Goal: Task Accomplishment & Management: Complete application form

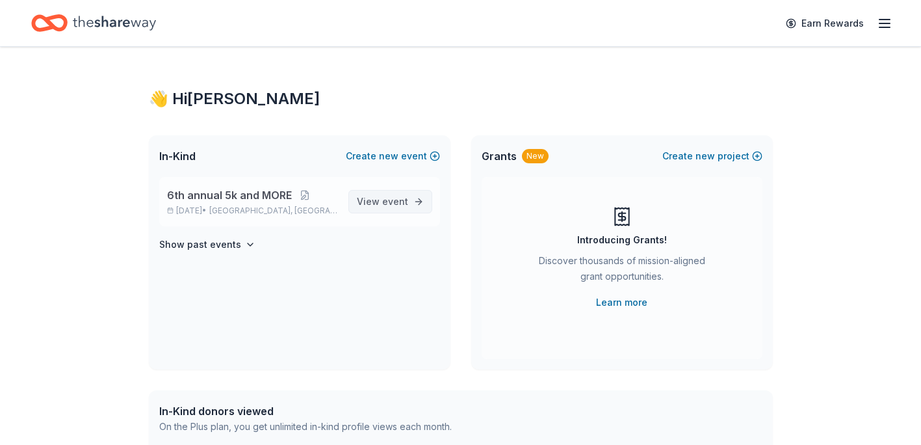
click at [385, 207] on span "event" at bounding box center [395, 201] width 26 height 11
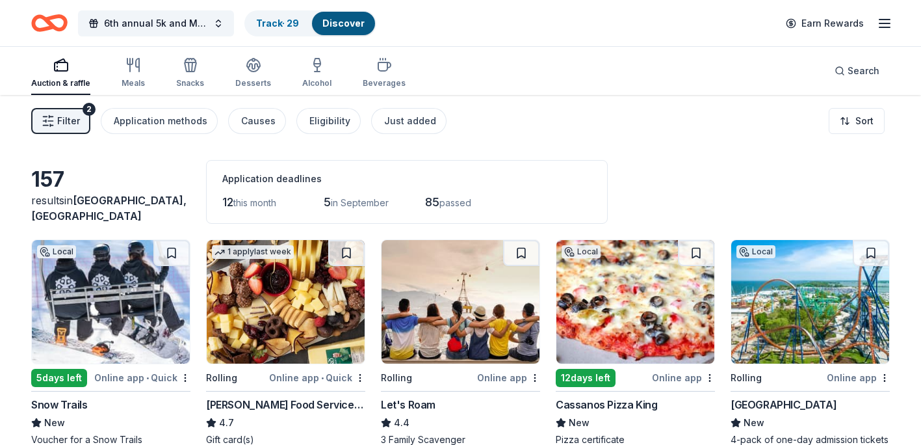
click at [68, 82] on div "Auction & raffle" at bounding box center [60, 83] width 59 height 10
click at [83, 125] on button "Filter 2" at bounding box center [60, 121] width 59 height 26
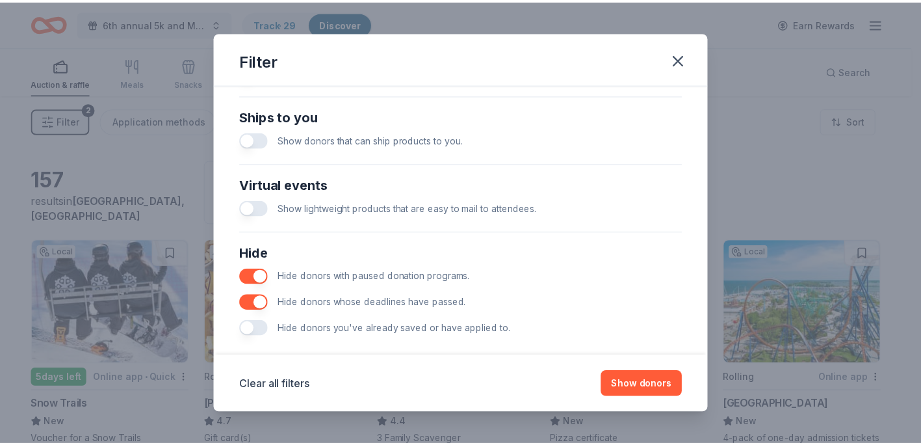
scroll to position [585, 0]
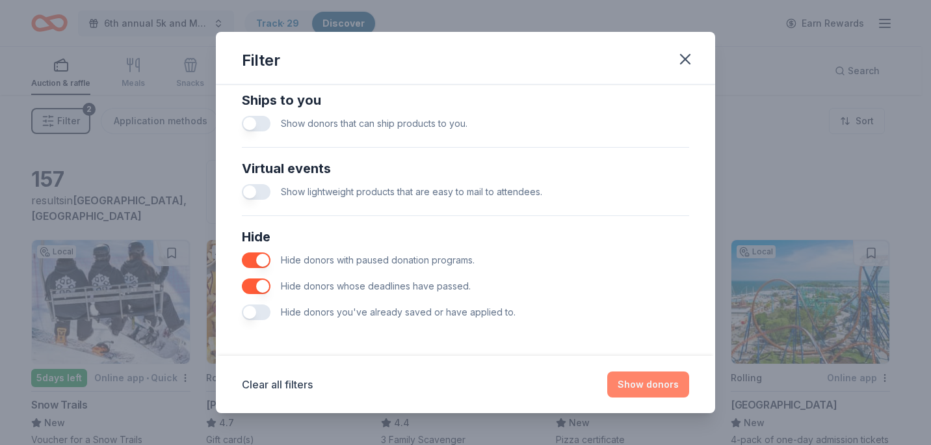
click at [663, 387] on button "Show donors" at bounding box center [648, 384] width 82 height 26
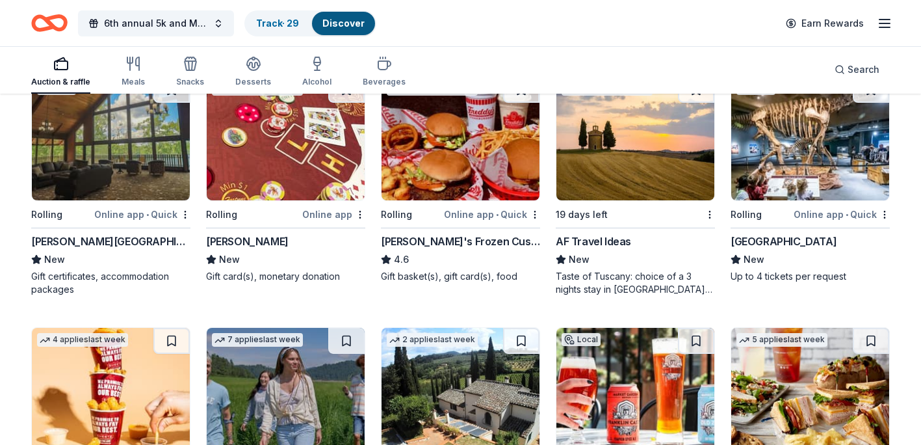
scroll to position [1170, 0]
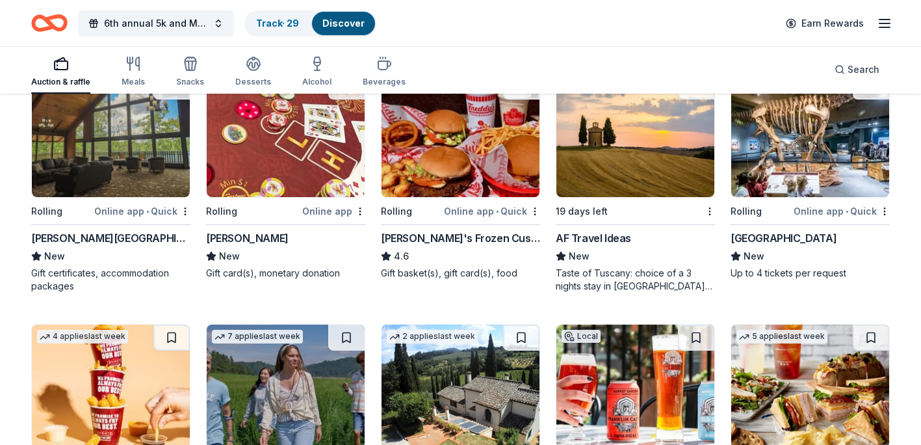
click at [789, 173] on img at bounding box center [810, 135] width 158 height 124
click at [872, 208] on div "Online app • Quick" at bounding box center [842, 211] width 96 height 16
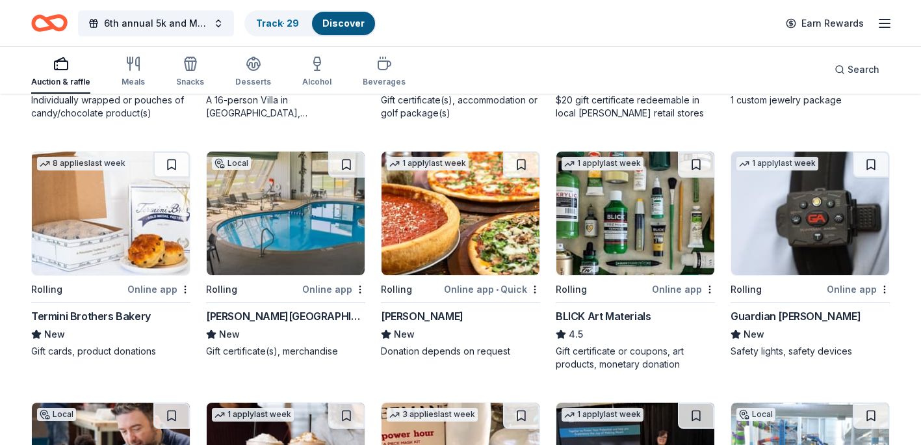
scroll to position [1847, 0]
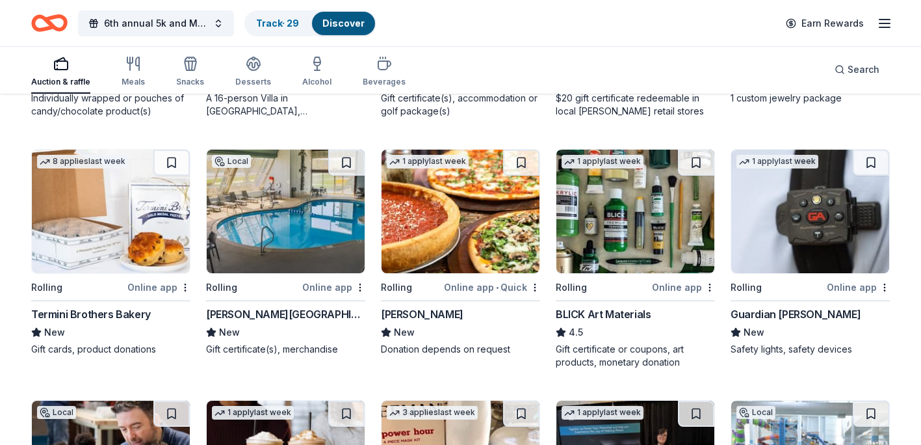
click at [811, 317] on div "Guardian Angel Device" at bounding box center [796, 314] width 130 height 16
click at [653, 236] on img at bounding box center [635, 212] width 158 height 124
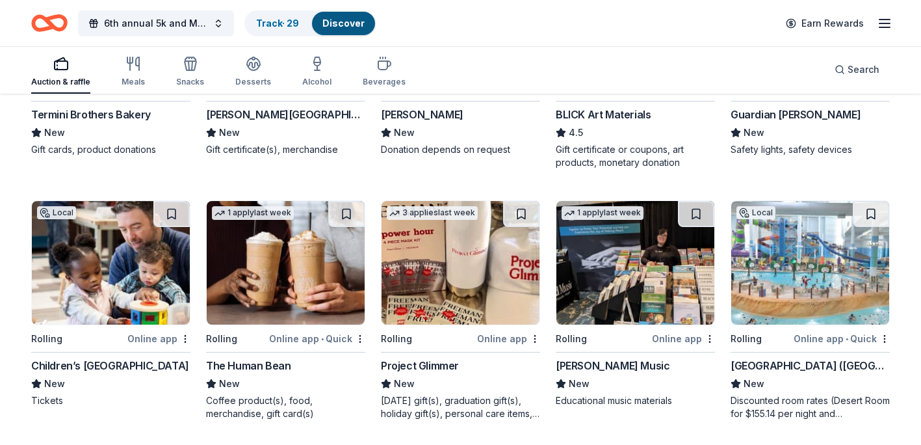
scroll to position [2090, 0]
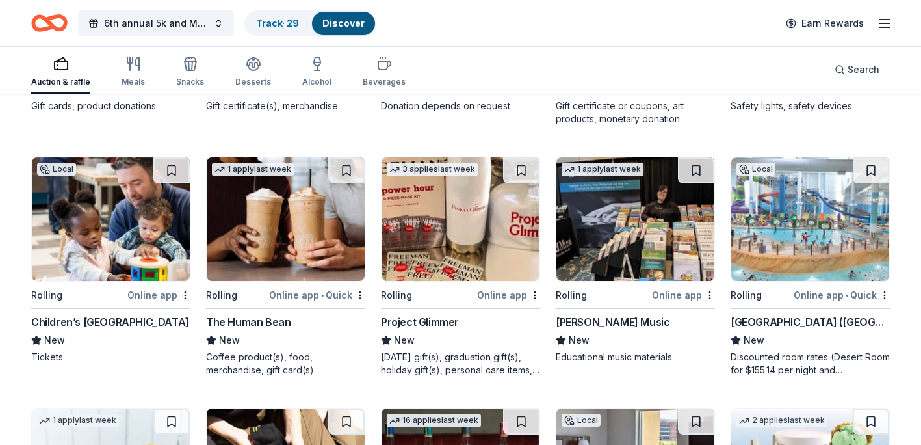
click at [81, 233] on img at bounding box center [111, 219] width 158 height 124
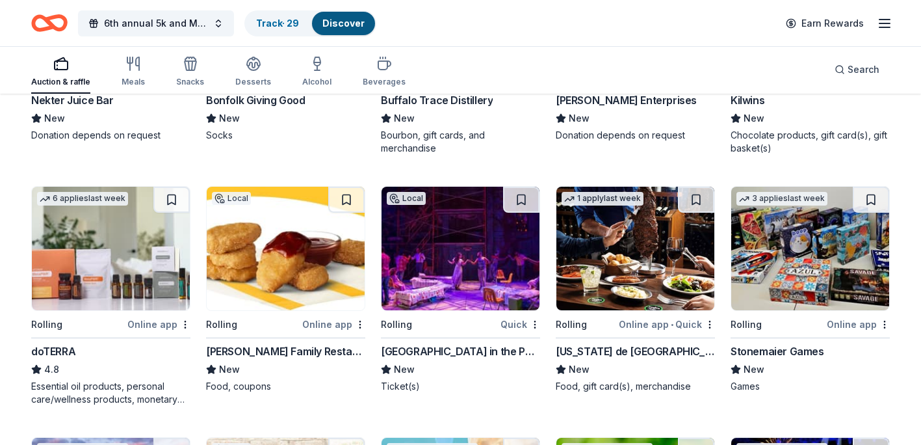
scroll to position [2583, 0]
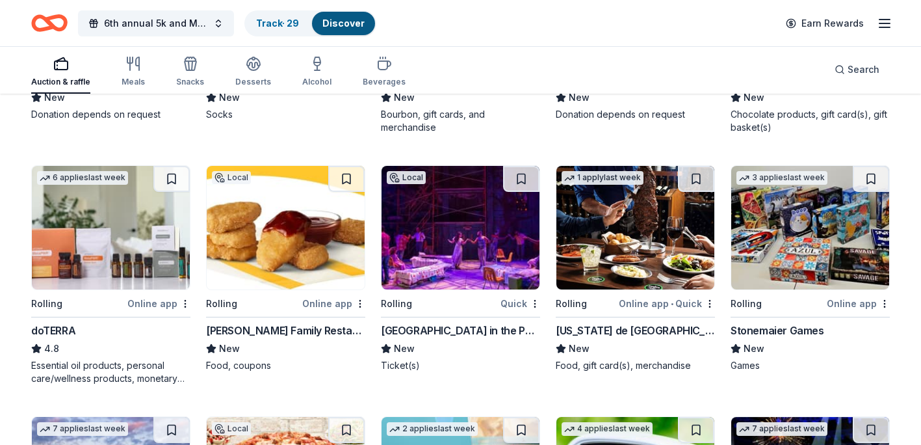
click at [817, 289] on img at bounding box center [810, 228] width 158 height 124
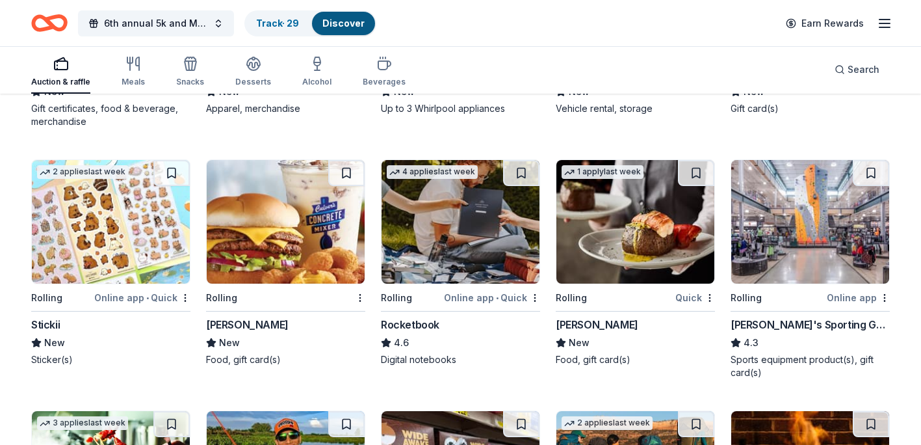
scroll to position [3602, 0]
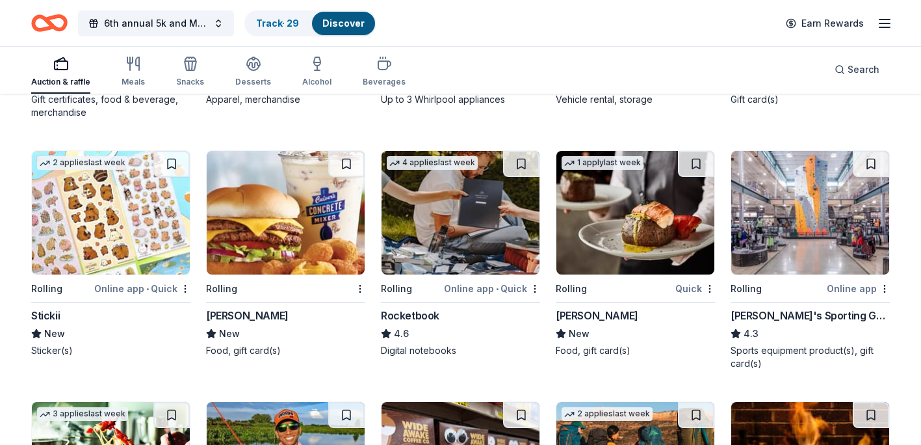
click at [486, 247] on img at bounding box center [461, 213] width 158 height 124
click at [99, 218] on img at bounding box center [111, 213] width 158 height 124
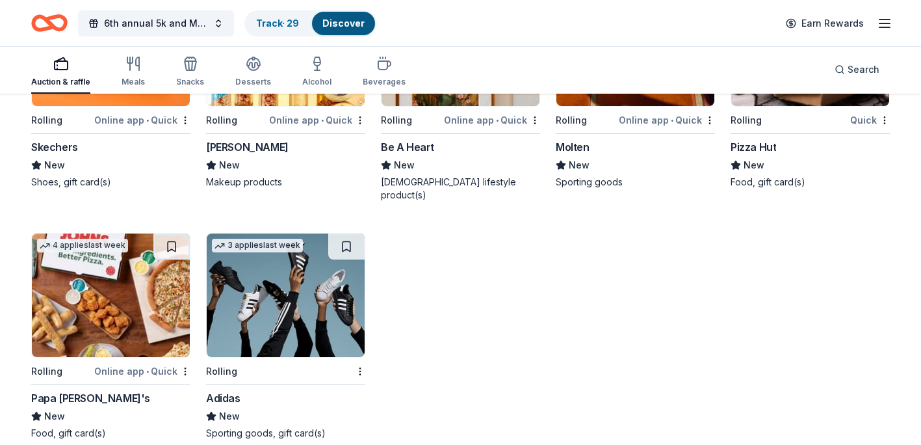
scroll to position [7702, 0]
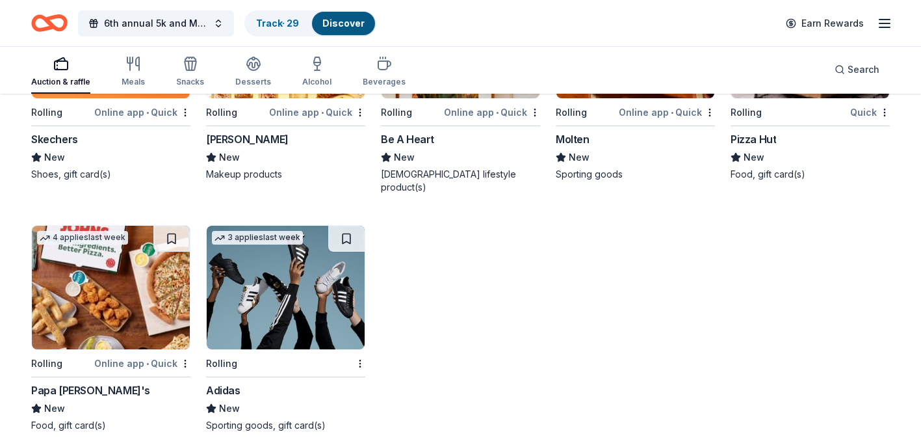
click at [330, 320] on img at bounding box center [286, 288] width 158 height 124
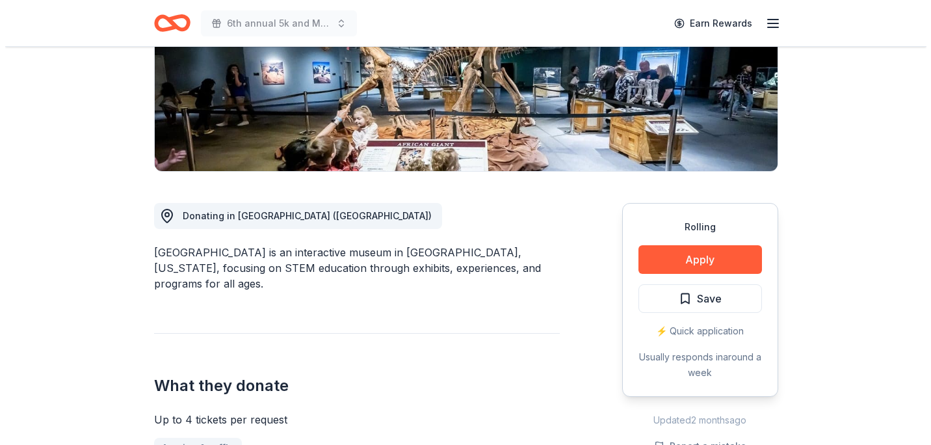
scroll to position [274, 0]
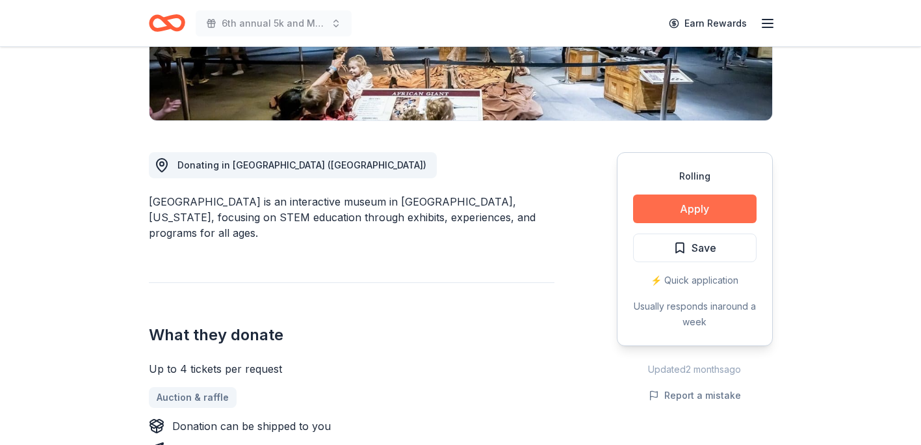
click at [707, 205] on button "Apply" at bounding box center [695, 208] width 124 height 29
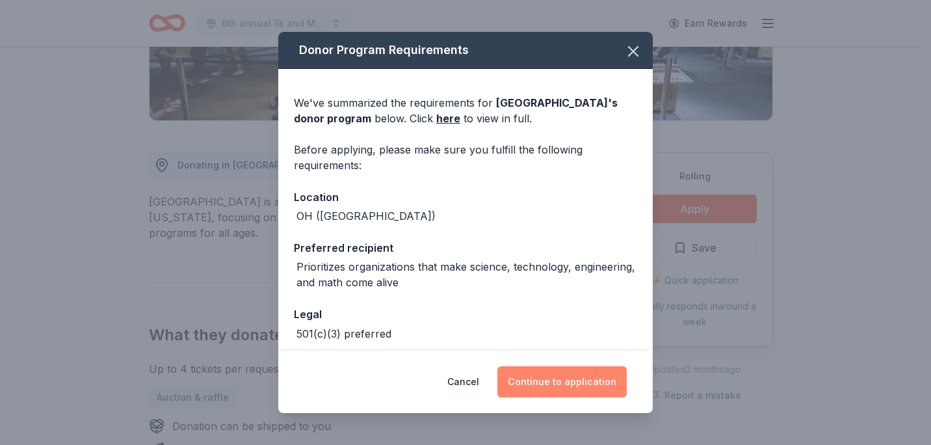
click at [534, 382] on button "Continue to application" at bounding box center [561, 381] width 129 height 31
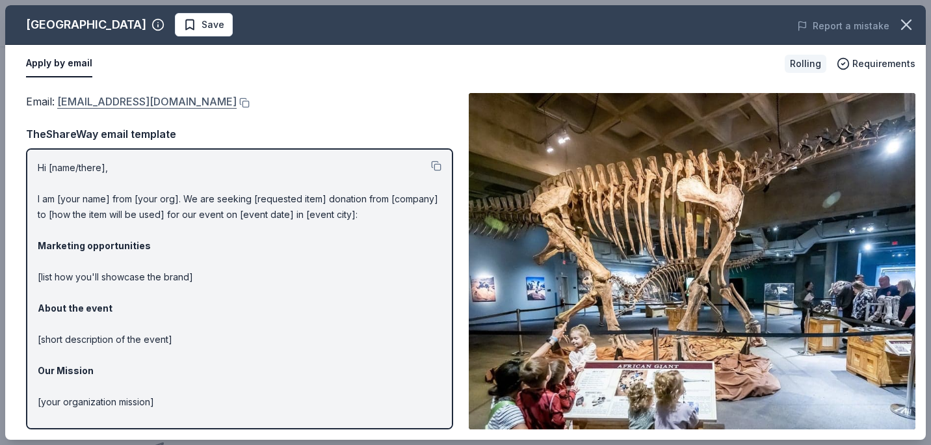
click at [155, 102] on link "donation_requests@glsc.org" at bounding box center [146, 101] width 179 height 17
click at [245, 204] on p "Hi [name/there], I am [your name] from [your org]. We are seeking [requested it…" at bounding box center [240, 324] width 404 height 328
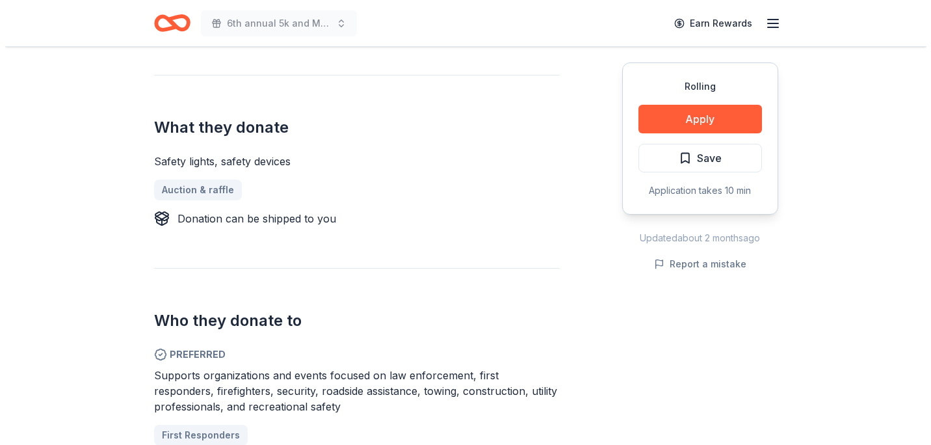
scroll to position [494, 0]
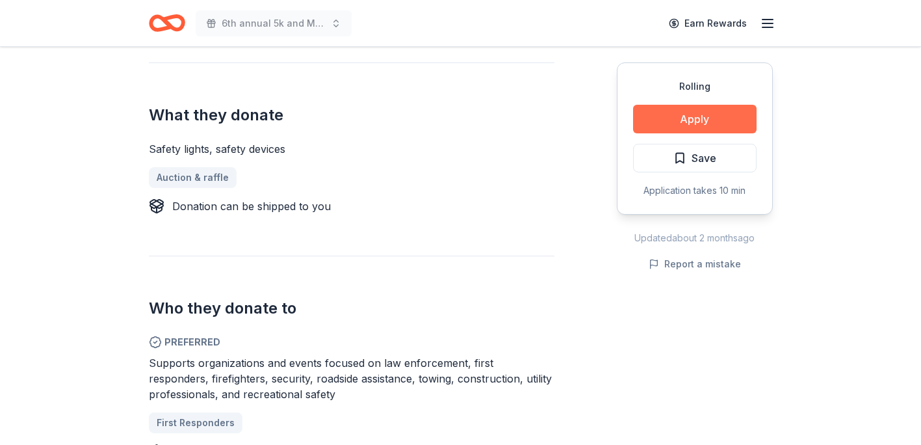
click at [700, 120] on button "Apply" at bounding box center [695, 119] width 124 height 29
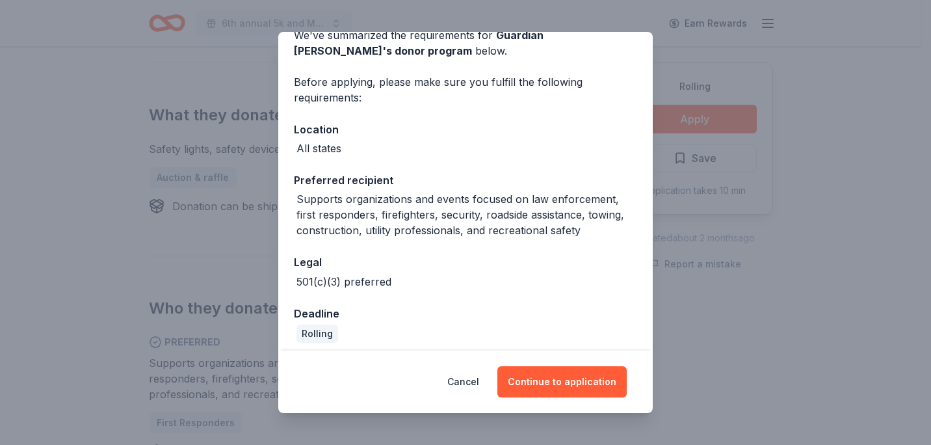
scroll to position [75, 0]
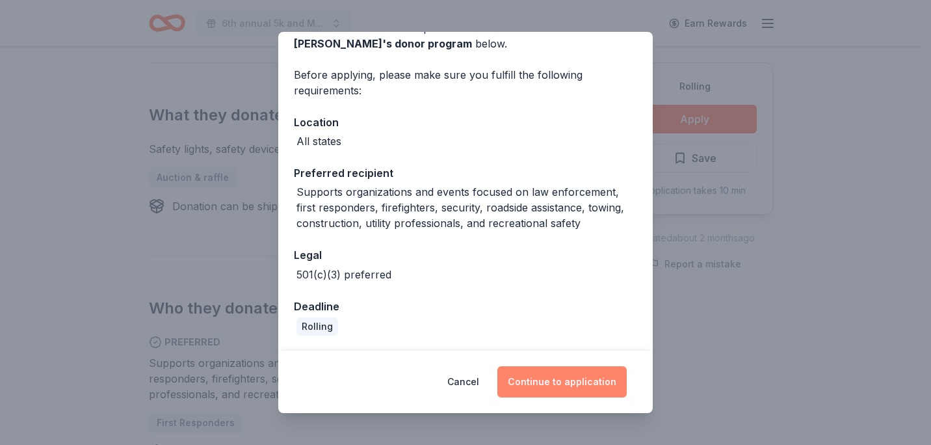
click at [599, 380] on button "Continue to application" at bounding box center [561, 381] width 129 height 31
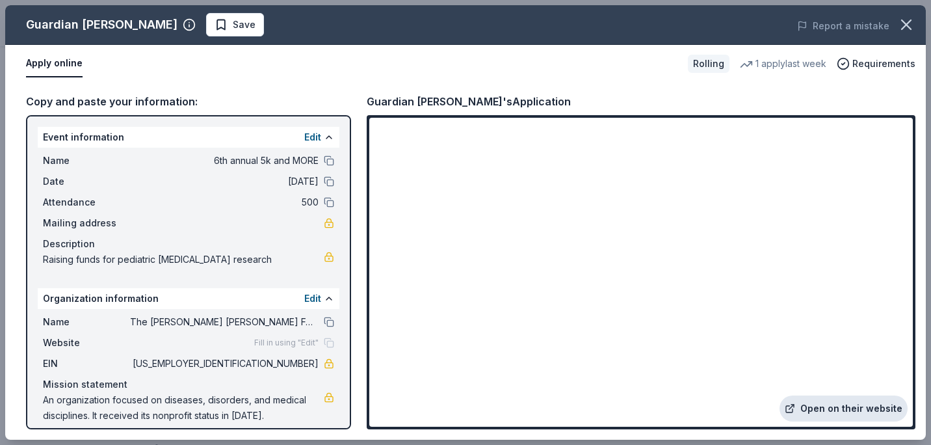
click at [836, 413] on link "Open on their website" at bounding box center [843, 408] width 128 height 26
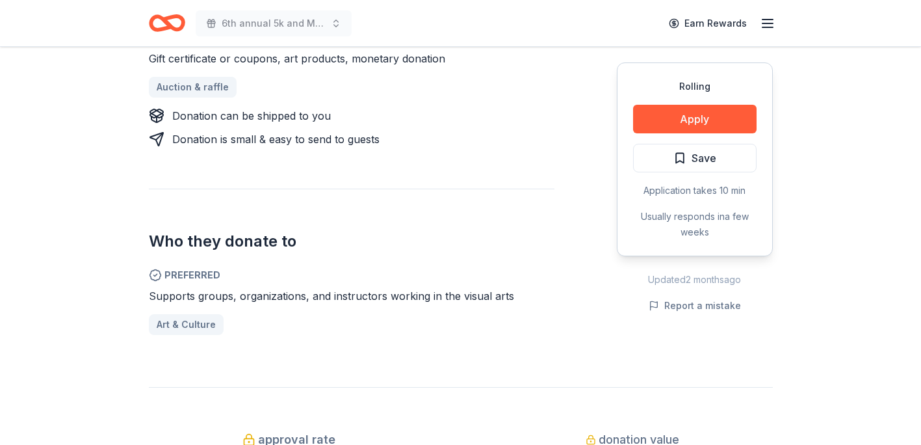
scroll to position [573, 0]
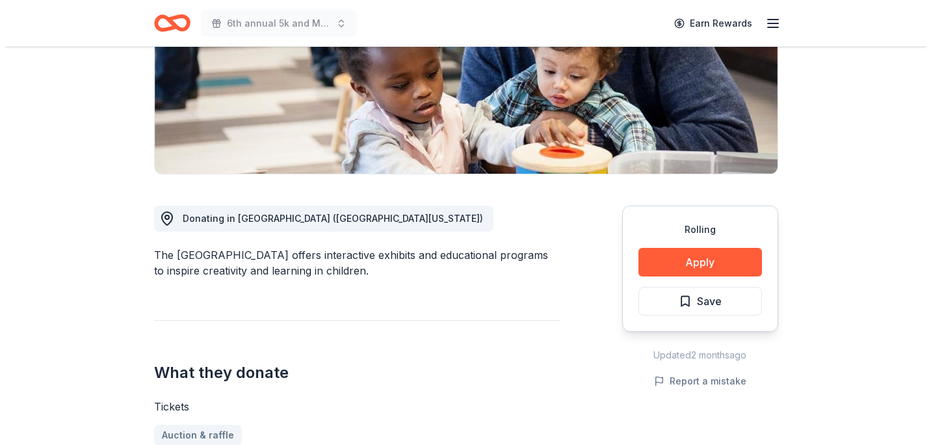
scroll to position [248, 0]
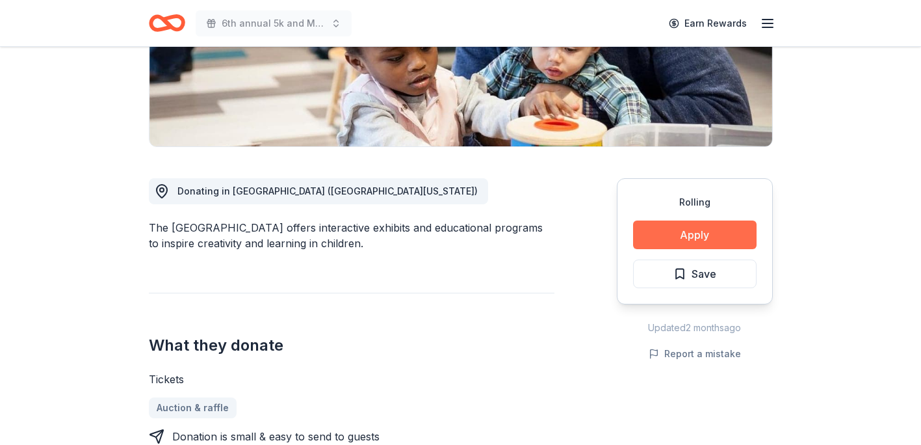
click at [728, 228] on button "Apply" at bounding box center [695, 234] width 124 height 29
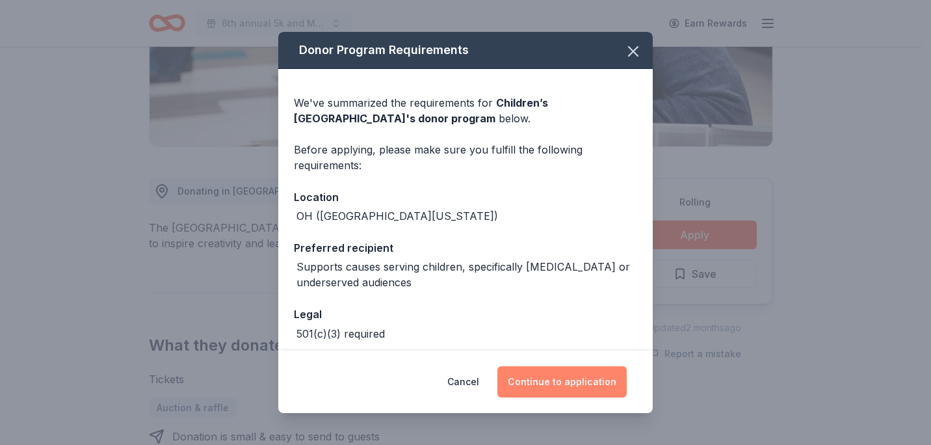
click at [586, 391] on button "Continue to application" at bounding box center [561, 381] width 129 height 31
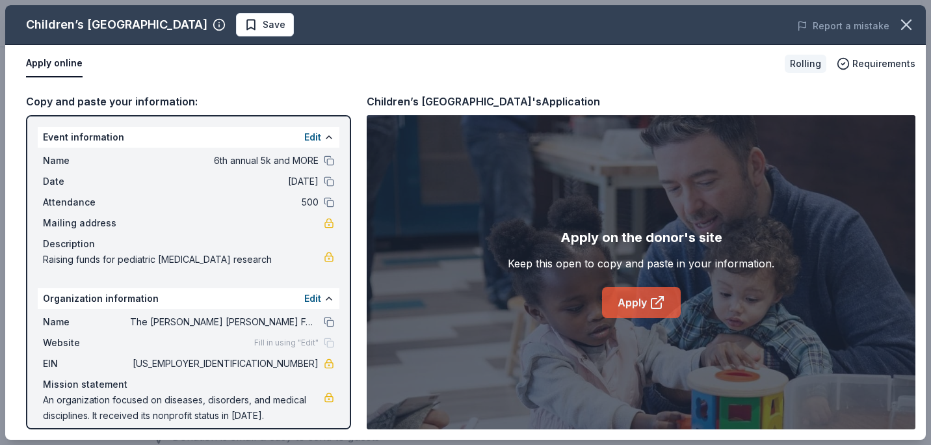
click at [656, 303] on icon at bounding box center [659, 299] width 7 height 7
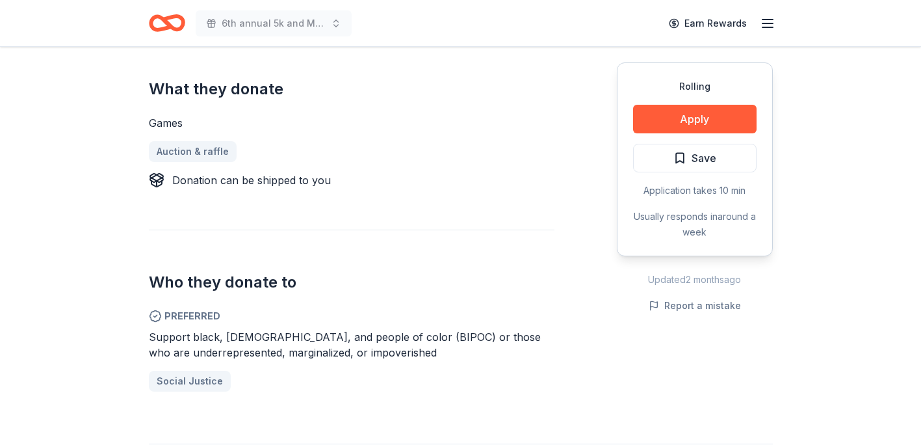
scroll to position [521, 0]
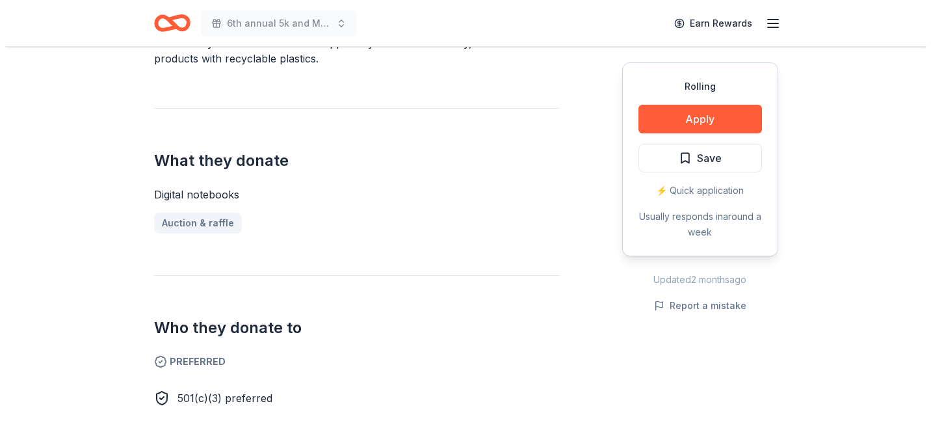
scroll to position [459, 0]
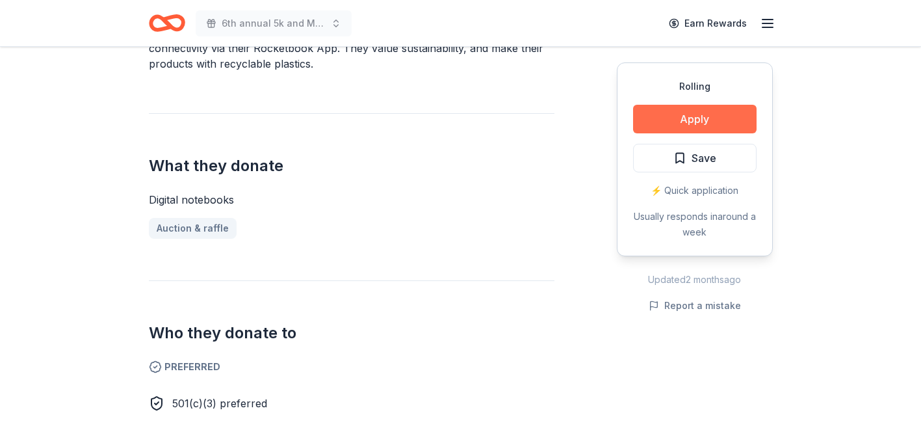
click at [729, 117] on button "Apply" at bounding box center [695, 119] width 124 height 29
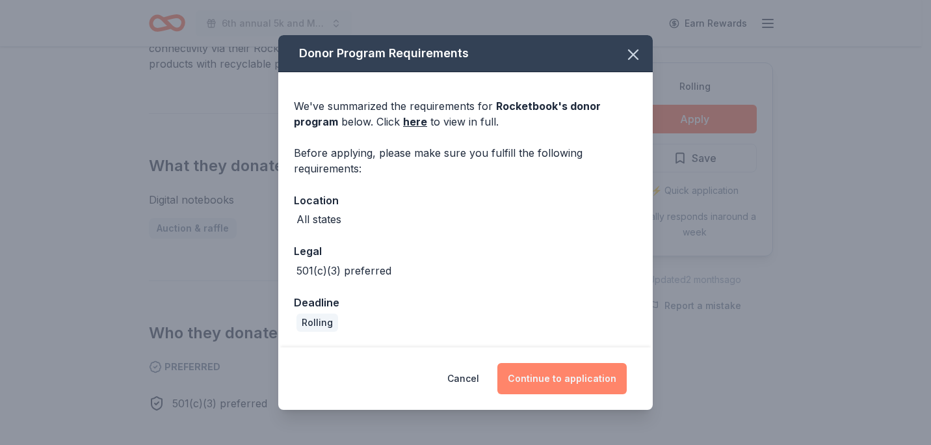
click at [551, 378] on button "Continue to application" at bounding box center [561, 378] width 129 height 31
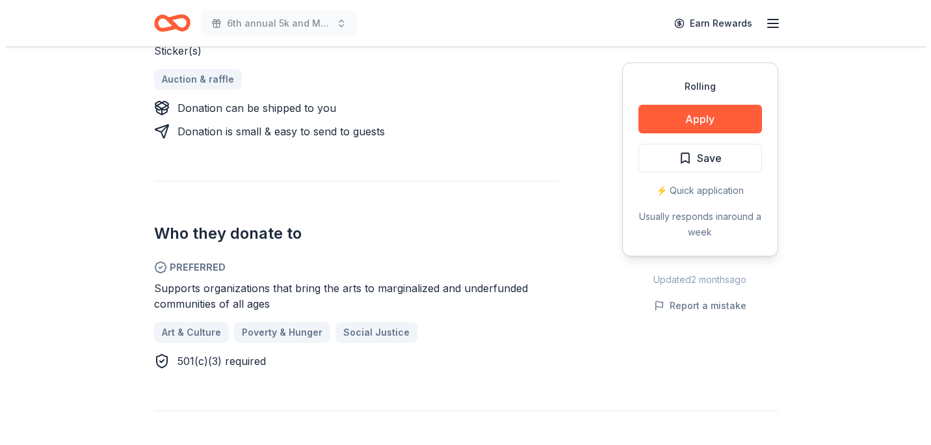
scroll to position [584, 0]
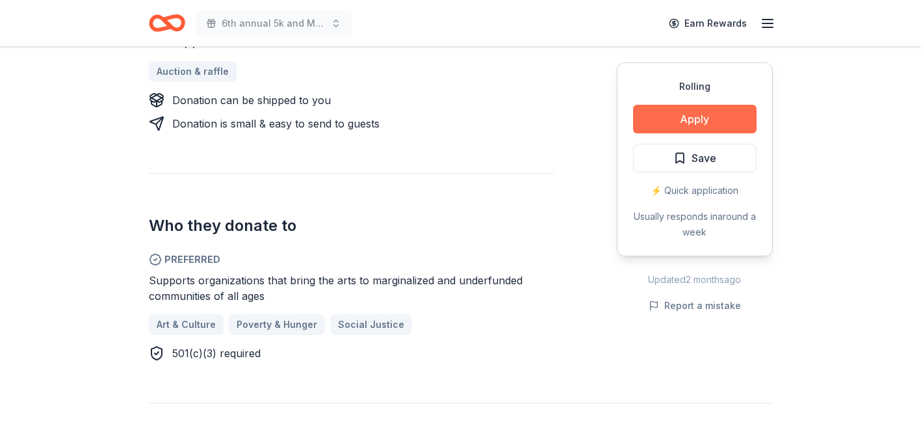
click at [655, 127] on button "Apply" at bounding box center [695, 119] width 124 height 29
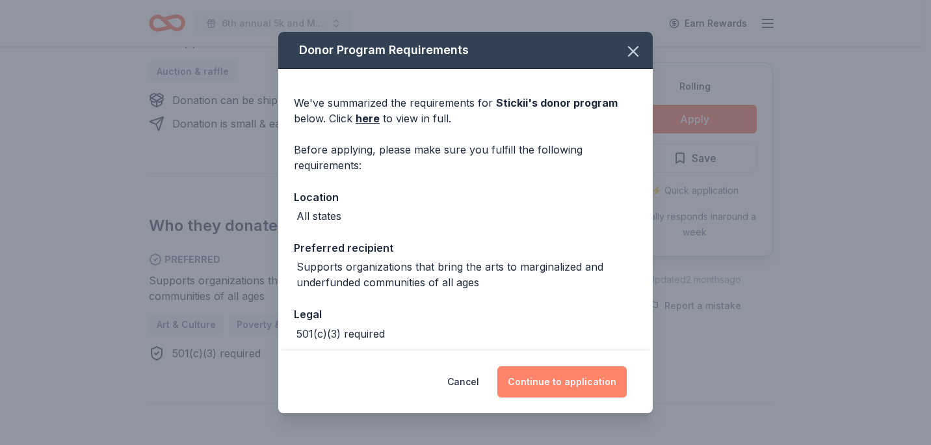
click at [553, 380] on button "Continue to application" at bounding box center [561, 381] width 129 height 31
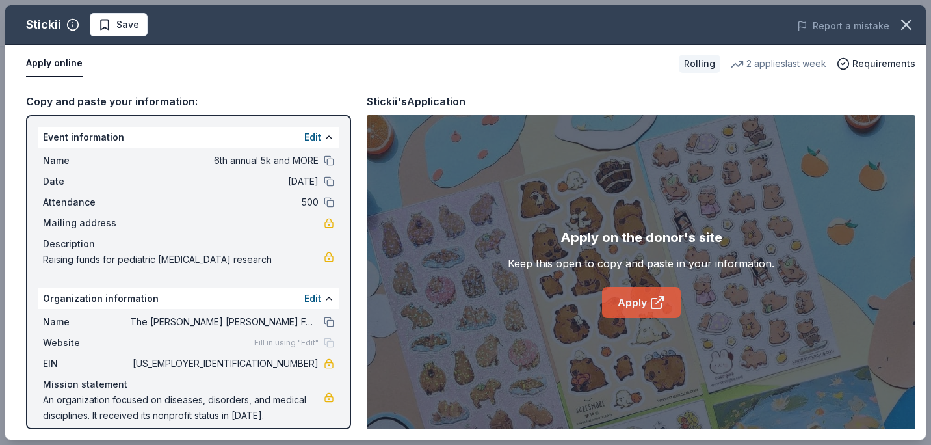
click at [638, 300] on link "Apply" at bounding box center [641, 302] width 79 height 31
